Goal: Information Seeking & Learning: Find specific fact

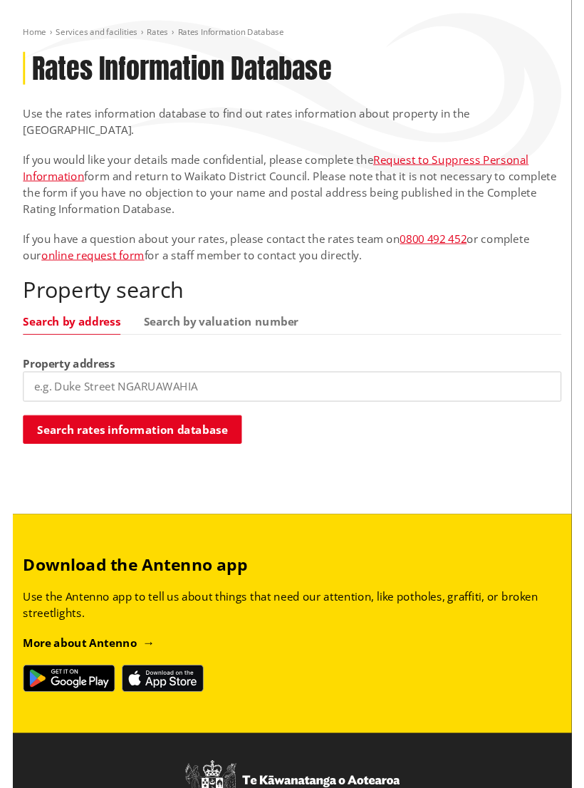
scroll to position [68, 0]
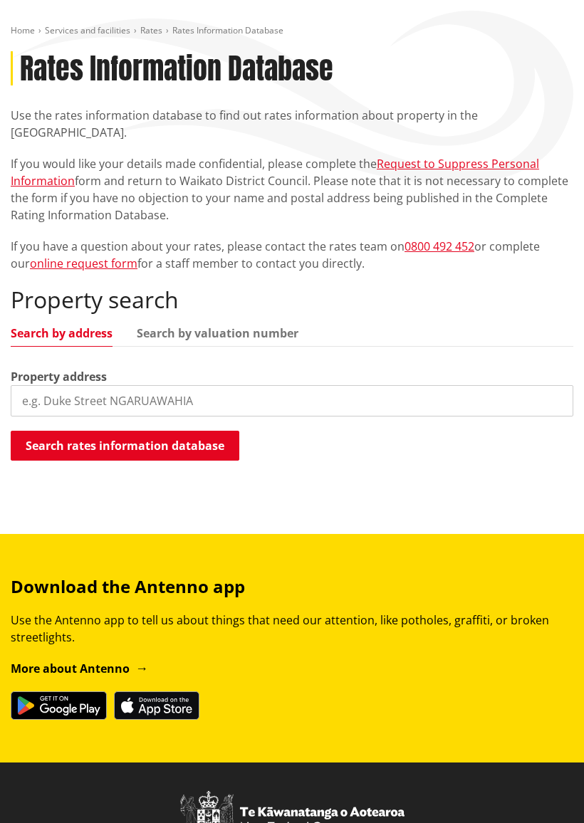
click at [42, 341] on div "Property search Search by address Search by valuation number Property address S…" at bounding box center [292, 374] width 563 height 177
click at [53, 349] on div "Property search Search by address Search by valuation number Property address S…" at bounding box center [292, 374] width 563 height 177
click at [49, 368] on label "Property address" at bounding box center [59, 376] width 96 height 17
click at [58, 391] on input "search" at bounding box center [292, 400] width 563 height 31
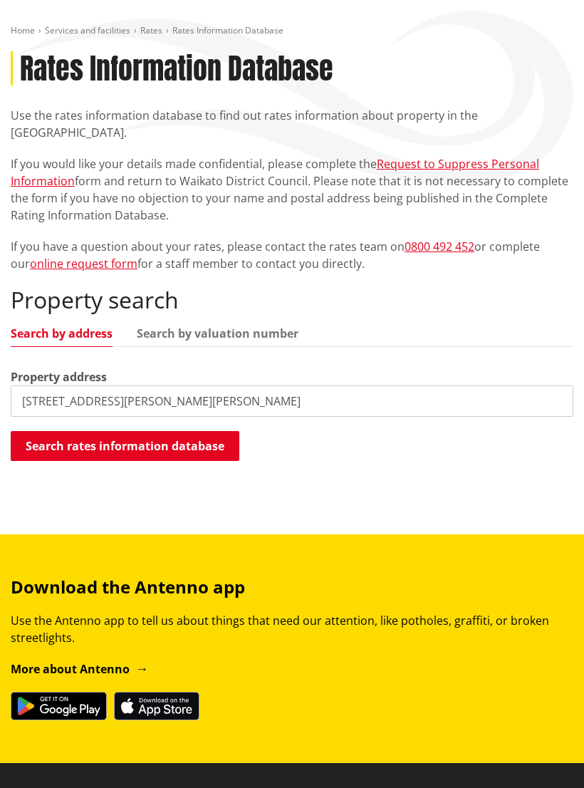
click at [118, 431] on button "Search rates information database" at bounding box center [125, 446] width 229 height 30
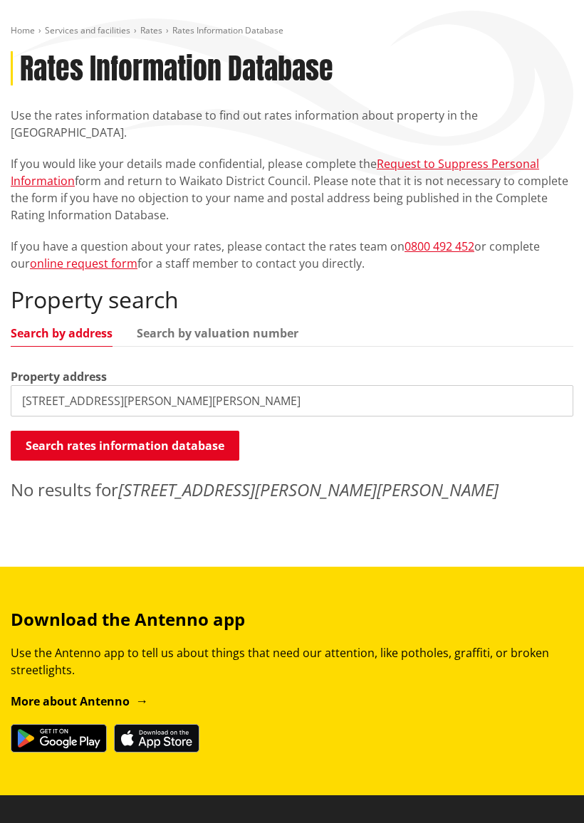
click at [234, 388] on input "8 Gordon Street Hillcrest Hamilton" at bounding box center [292, 400] width 563 height 31
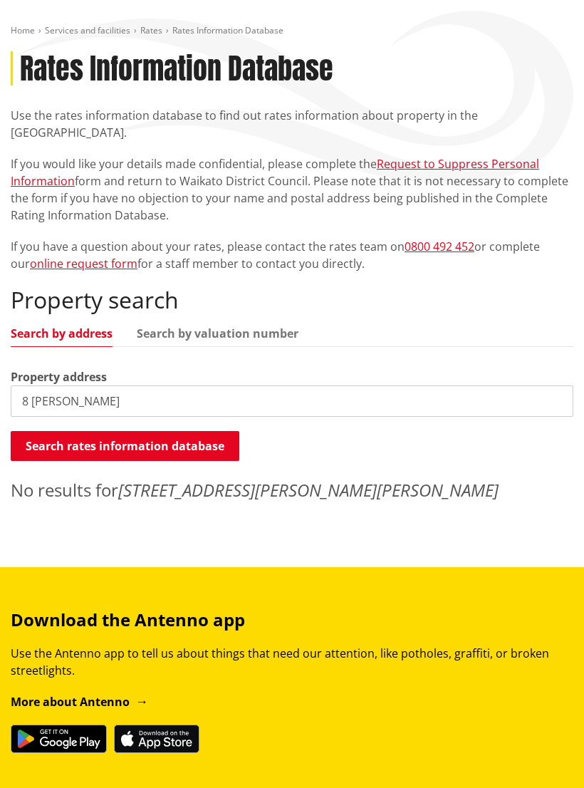
type input "8"
click at [152, 26] on link "Rates" at bounding box center [151, 30] width 22 height 12
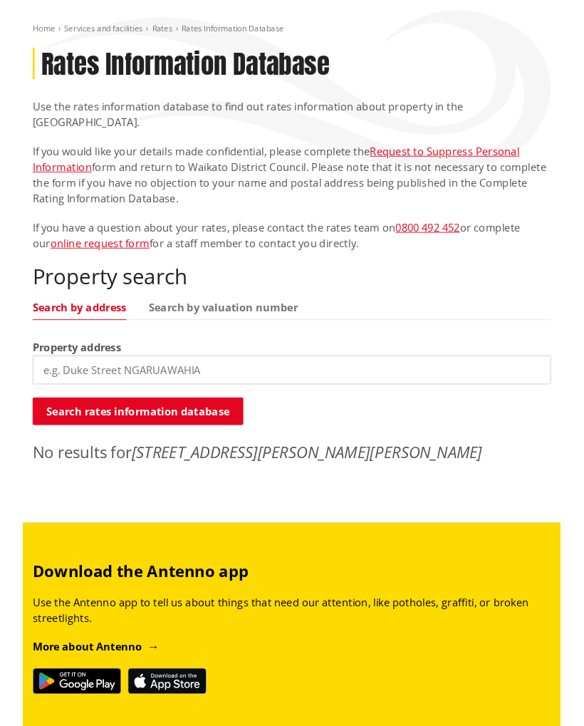
scroll to position [108, 0]
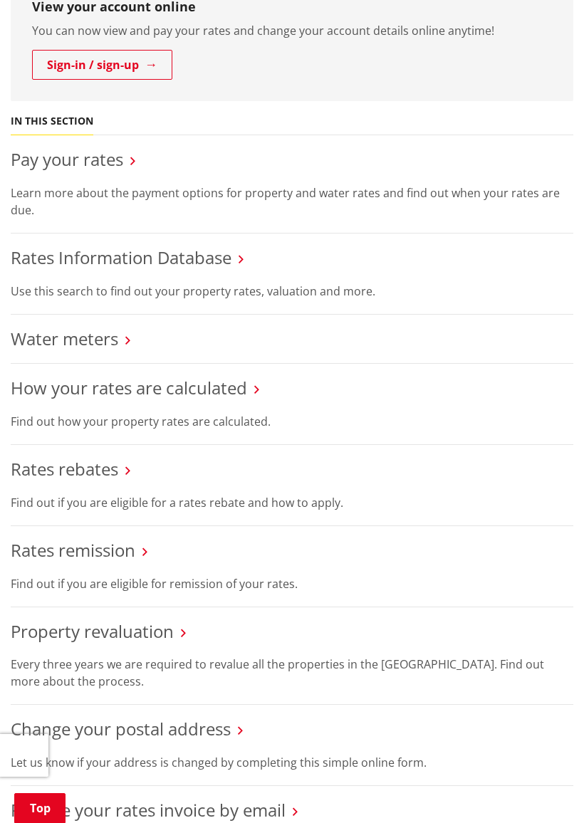
scroll to position [384, 0]
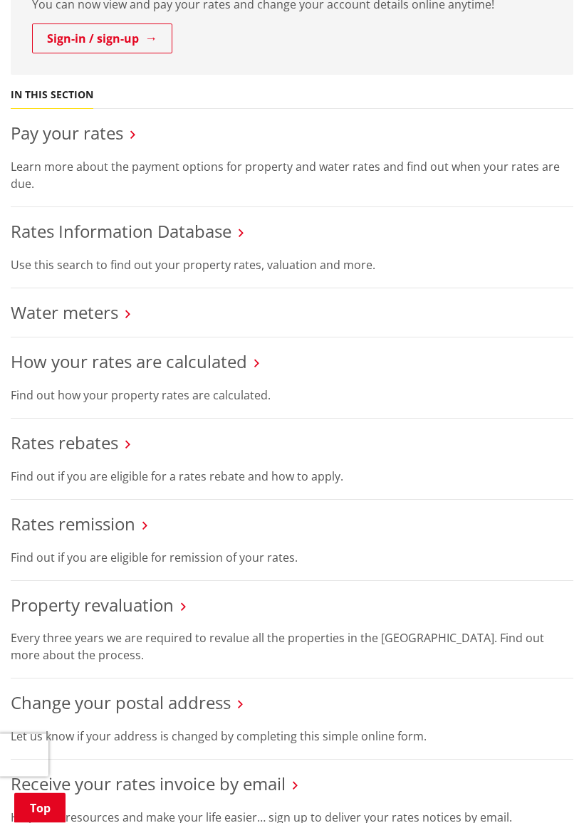
click at [95, 447] on link "Rates rebates" at bounding box center [65, 444] width 108 height 24
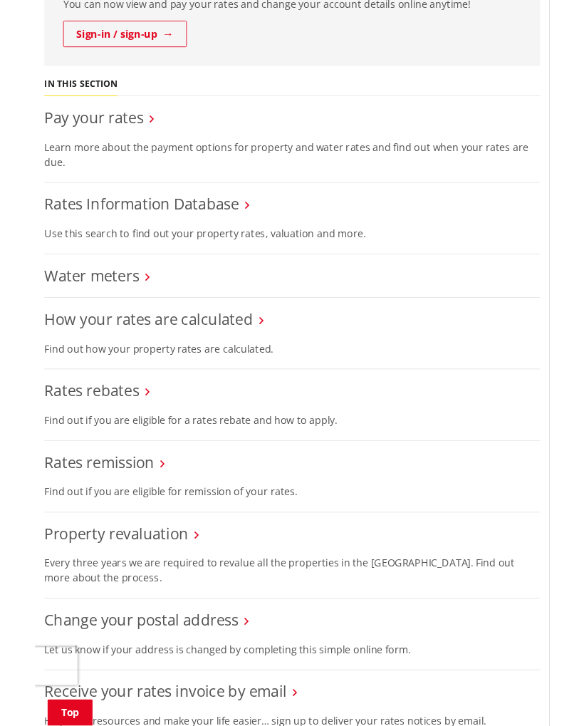
scroll to position [425, 0]
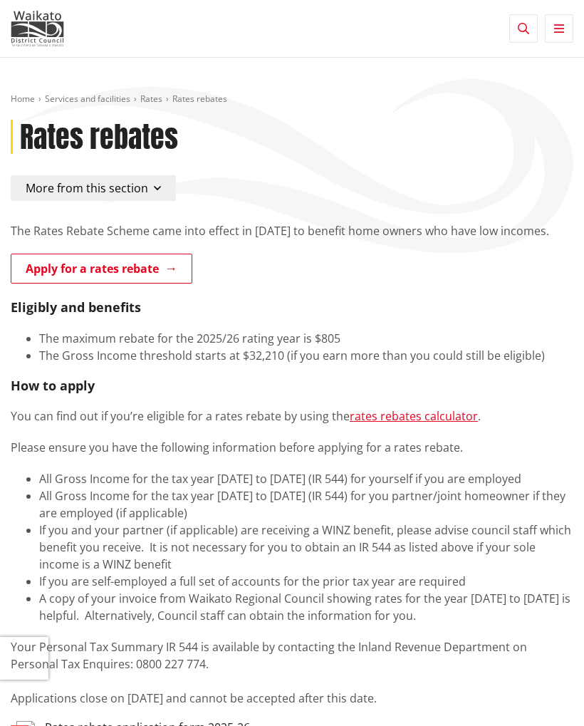
click at [4, 333] on div "The Rates Rebate Scheme came into effect in [DATE] to benefit home owners who h…" at bounding box center [292, 608] width 584 height 773
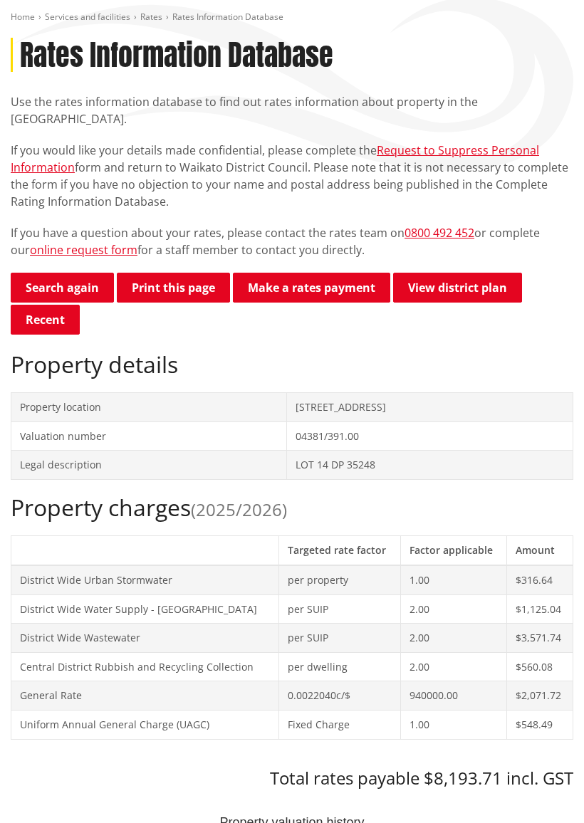
scroll to position [82, 0]
click at [61, 273] on link "Search again" at bounding box center [62, 288] width 103 height 30
